Goal: Information Seeking & Learning: Learn about a topic

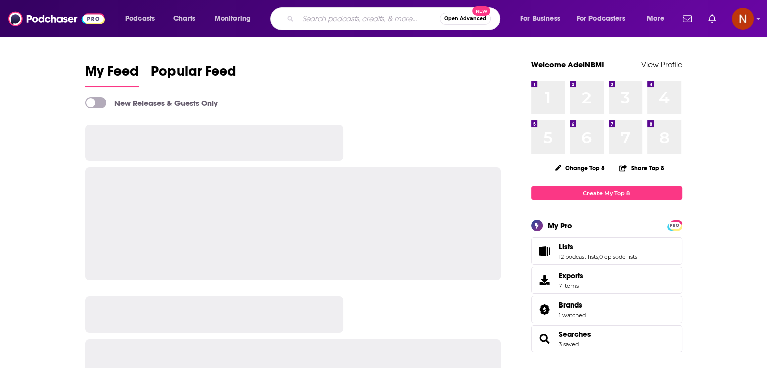
click at [349, 19] on input "Search podcasts, credits, & more..." at bounding box center [369, 19] width 142 height 16
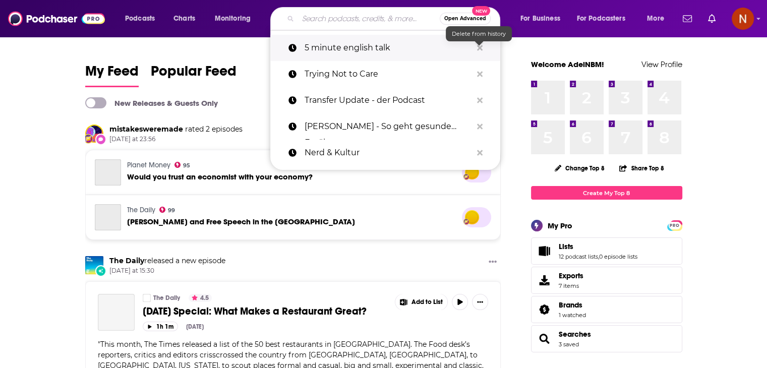
click at [481, 48] on icon "Search podcasts, credits, & more..." at bounding box center [480, 48] width 6 height 8
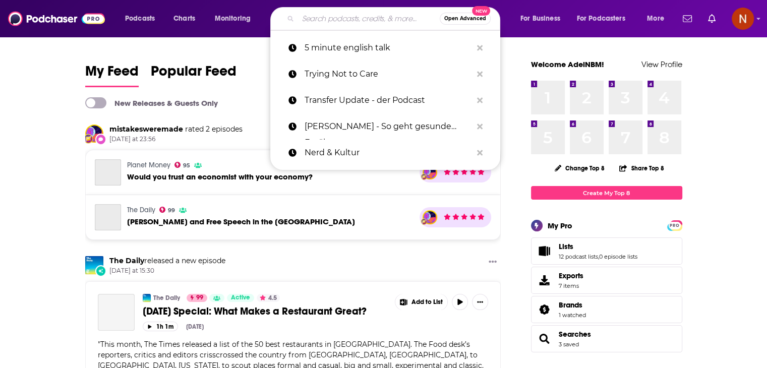
click at [390, 20] on input "Search podcasts, credits, & more..." at bounding box center [369, 19] width 142 height 16
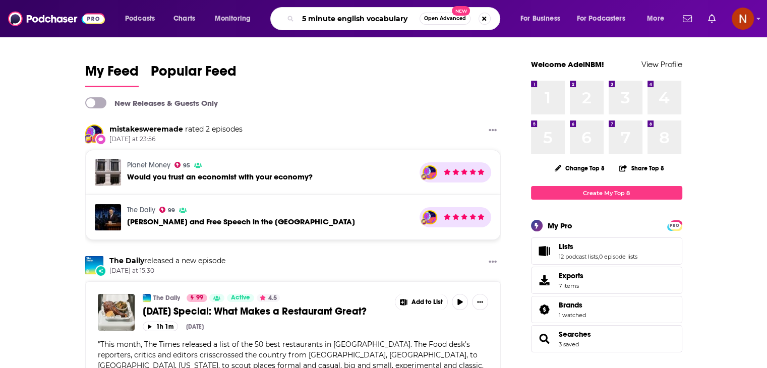
type input "5 minute english vocabulary"
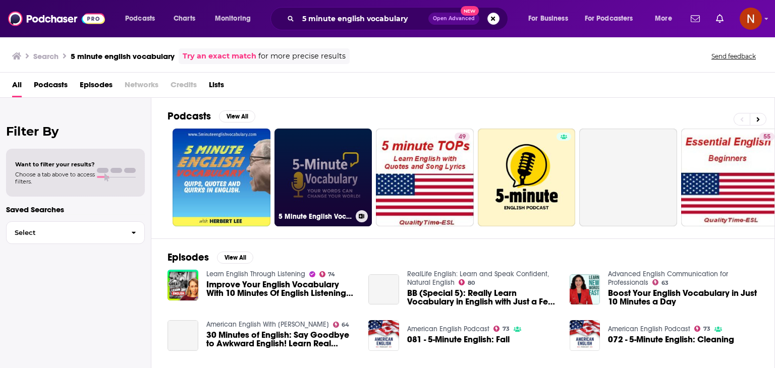
click at [326, 160] on link "5 Minute English Vocabulary Show" at bounding box center [323, 178] width 98 height 98
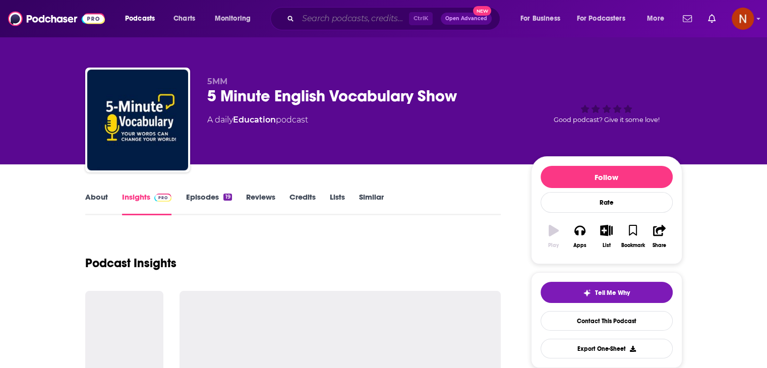
click at [372, 25] on input "Search podcasts, credits, & more..." at bounding box center [353, 19] width 111 height 16
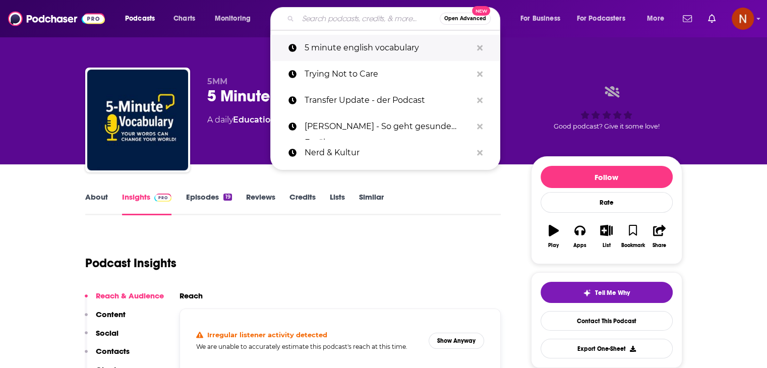
click at [482, 51] on button "Search podcasts, credits, & more..." at bounding box center [480, 48] width 16 height 19
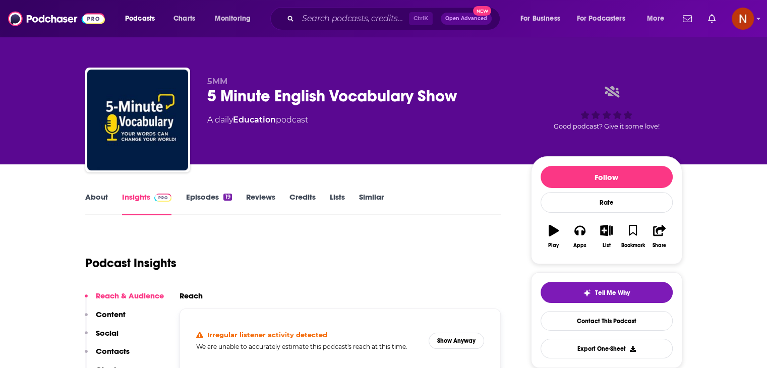
click at [552, 49] on div "5MM 5 Minute English Vocabulary Show A daily Education podcast Good podcast? Gi…" at bounding box center [384, 82] width 646 height 164
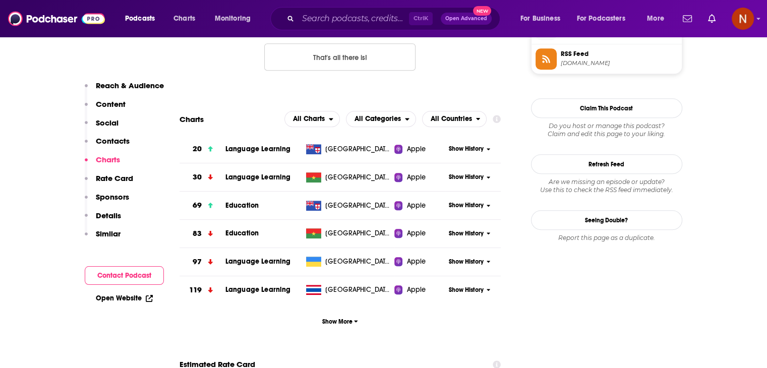
scroll to position [865, 0]
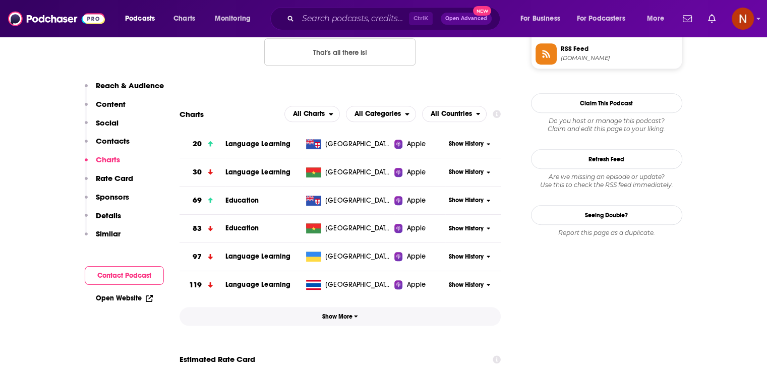
click at [332, 316] on span "Show More" at bounding box center [340, 316] width 36 height 7
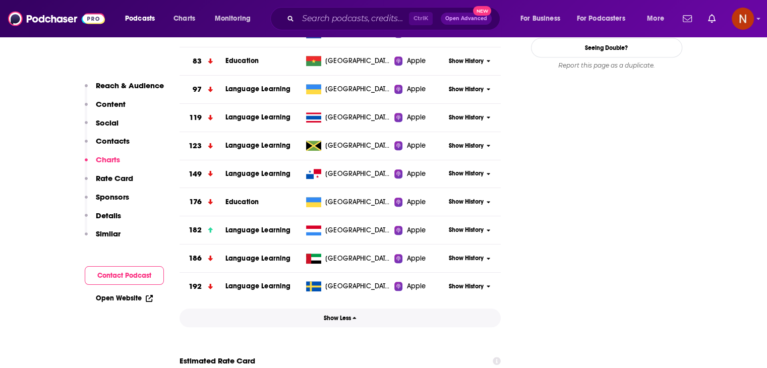
scroll to position [1033, 0]
click at [469, 259] on span "Show History" at bounding box center [466, 258] width 35 height 9
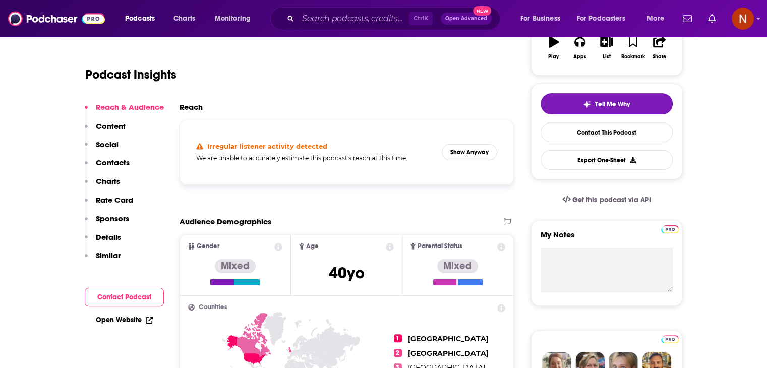
scroll to position [85, 0]
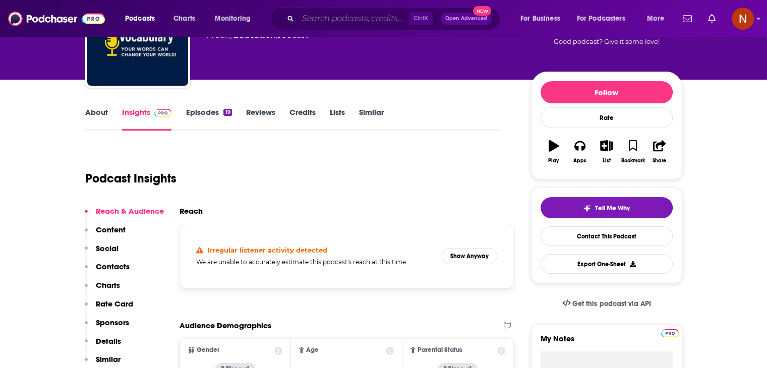
click at [364, 12] on input "Search podcasts, credits, & more..." at bounding box center [353, 19] width 111 height 16
